Goal: Information Seeking & Learning: Find specific fact

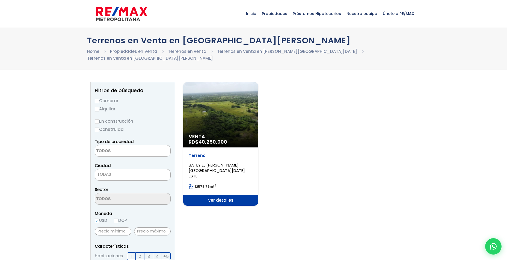
select select
click at [213, 195] on span "Ver detalles" at bounding box center [220, 200] width 75 height 11
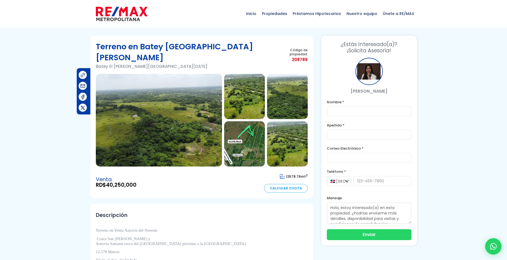
click at [161, 116] on img at bounding box center [159, 120] width 126 height 93
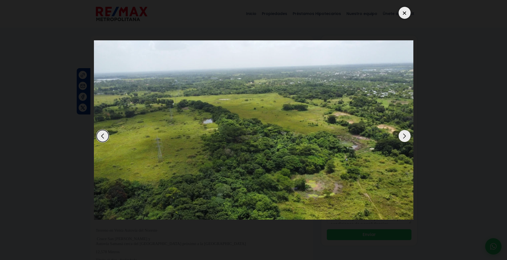
click at [406, 15] on div at bounding box center [404, 13] width 12 height 12
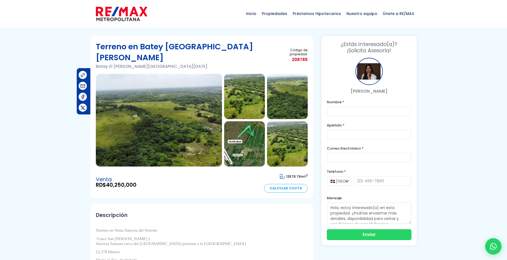
click at [254, 129] on img at bounding box center [244, 143] width 41 height 45
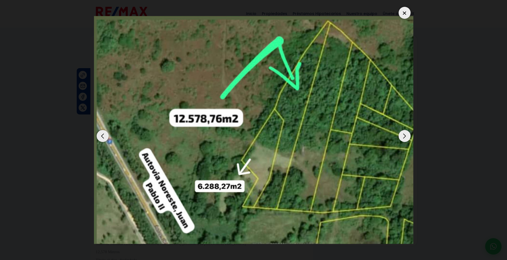
click at [406, 12] on div at bounding box center [404, 13] width 12 height 12
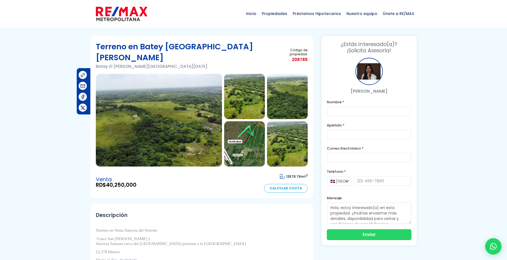
click at [253, 128] on img at bounding box center [244, 143] width 41 height 45
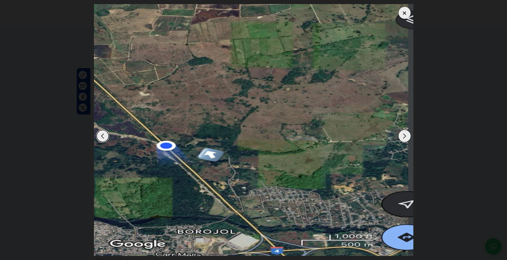
click at [405, 14] on div at bounding box center [404, 13] width 12 height 12
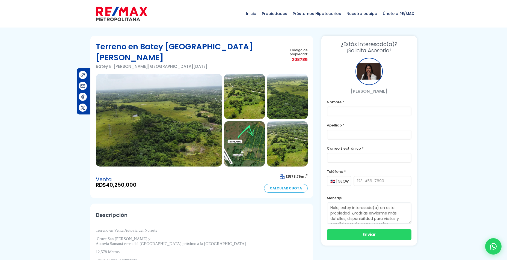
click at [256, 129] on img at bounding box center [244, 143] width 41 height 45
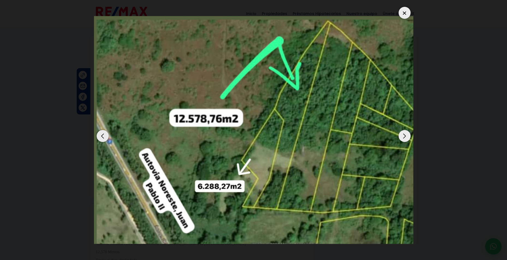
click at [136, 66] on img "4 / 6" at bounding box center [253, 130] width 319 height 228
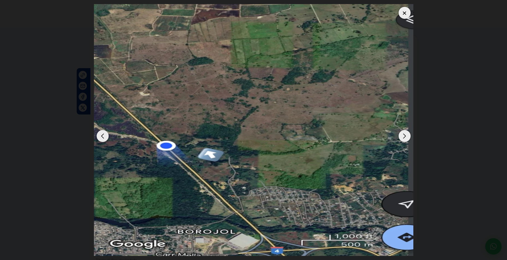
click at [136, 66] on img "6 / 6" at bounding box center [253, 130] width 319 height 252
click at [406, 135] on div "Next slide" at bounding box center [404, 136] width 12 height 12
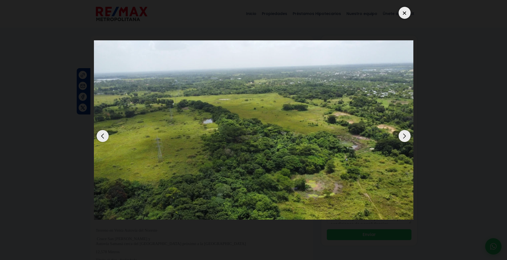
click at [103, 138] on div "Previous slide" at bounding box center [103, 136] width 12 height 12
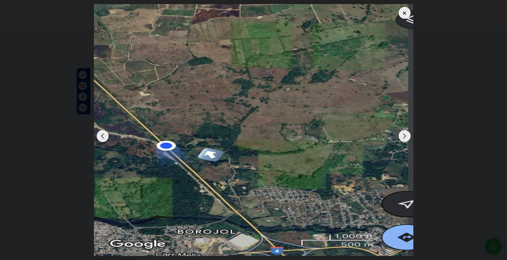
click at [104, 138] on div "Previous slide" at bounding box center [103, 136] width 12 height 12
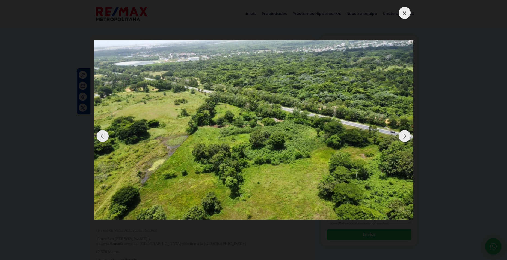
click at [105, 138] on div "Previous slide" at bounding box center [103, 136] width 12 height 12
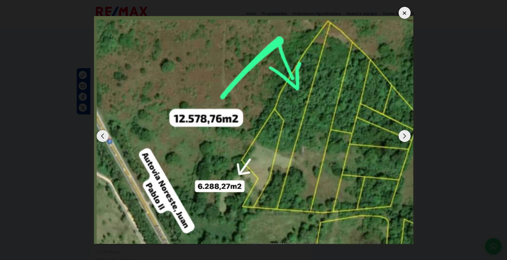
click at [404, 12] on div at bounding box center [404, 13] width 12 height 12
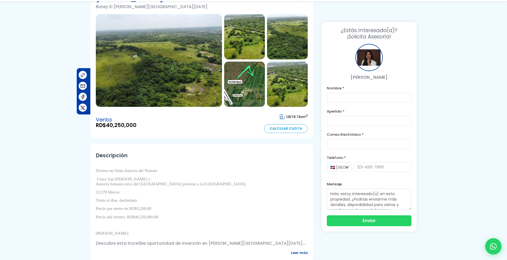
scroll to position [82, 0]
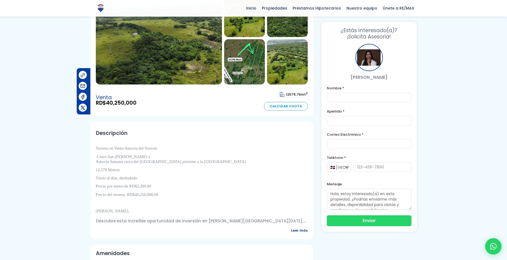
click at [297, 227] on span "Leer más" at bounding box center [299, 230] width 17 height 7
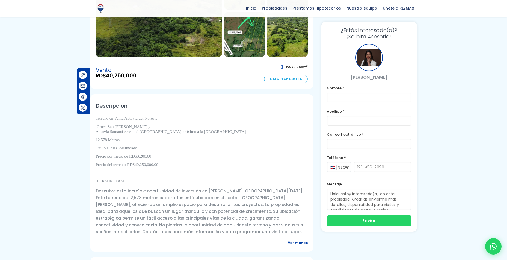
scroll to position [136, 0]
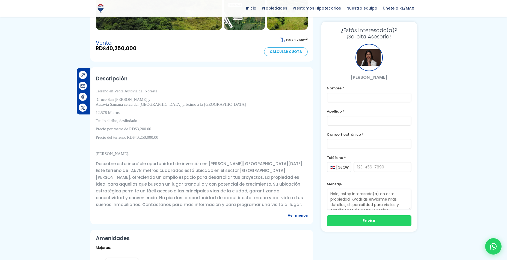
drag, startPoint x: 388, startPoint y: 77, endPoint x: 351, endPoint y: 78, distance: 37.4
click at [351, 78] on p "[PERSON_NAME]" at bounding box center [369, 77] width 85 height 7
copy p "[PERSON_NAME]"
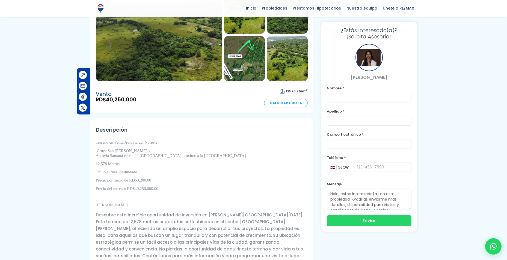
scroll to position [82, 0]
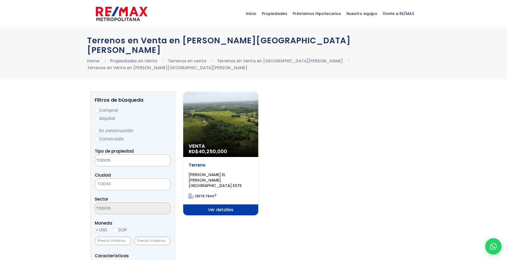
select select
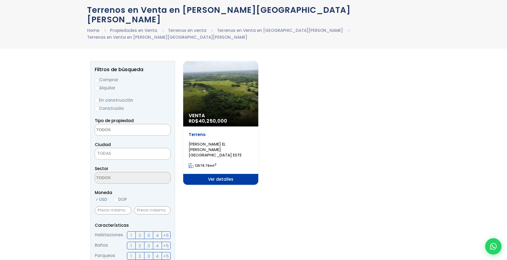
scroll to position [27, 0]
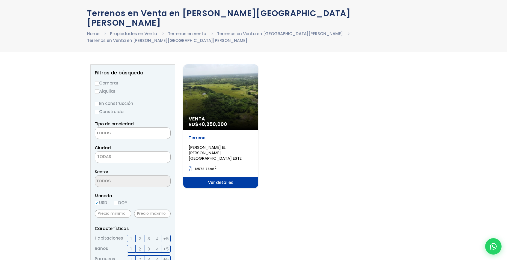
click at [225, 177] on span "Ver detalles" at bounding box center [220, 182] width 75 height 11
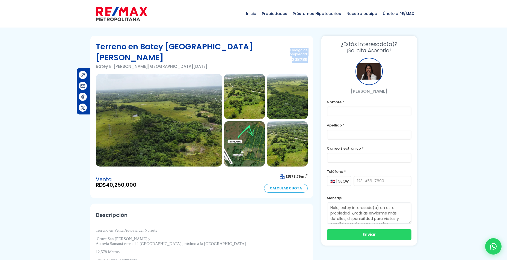
drag, startPoint x: 271, startPoint y: 47, endPoint x: 308, endPoint y: 53, distance: 37.0
click at [308, 53] on section "Terreno en Batey El Naranjo Batey El Naranjo, Santo Domingo Este Código de prop…" at bounding box center [201, 117] width 223 height 163
copy p "Código de propiedad: 208785"
